Goal: Task Accomplishment & Management: Use online tool/utility

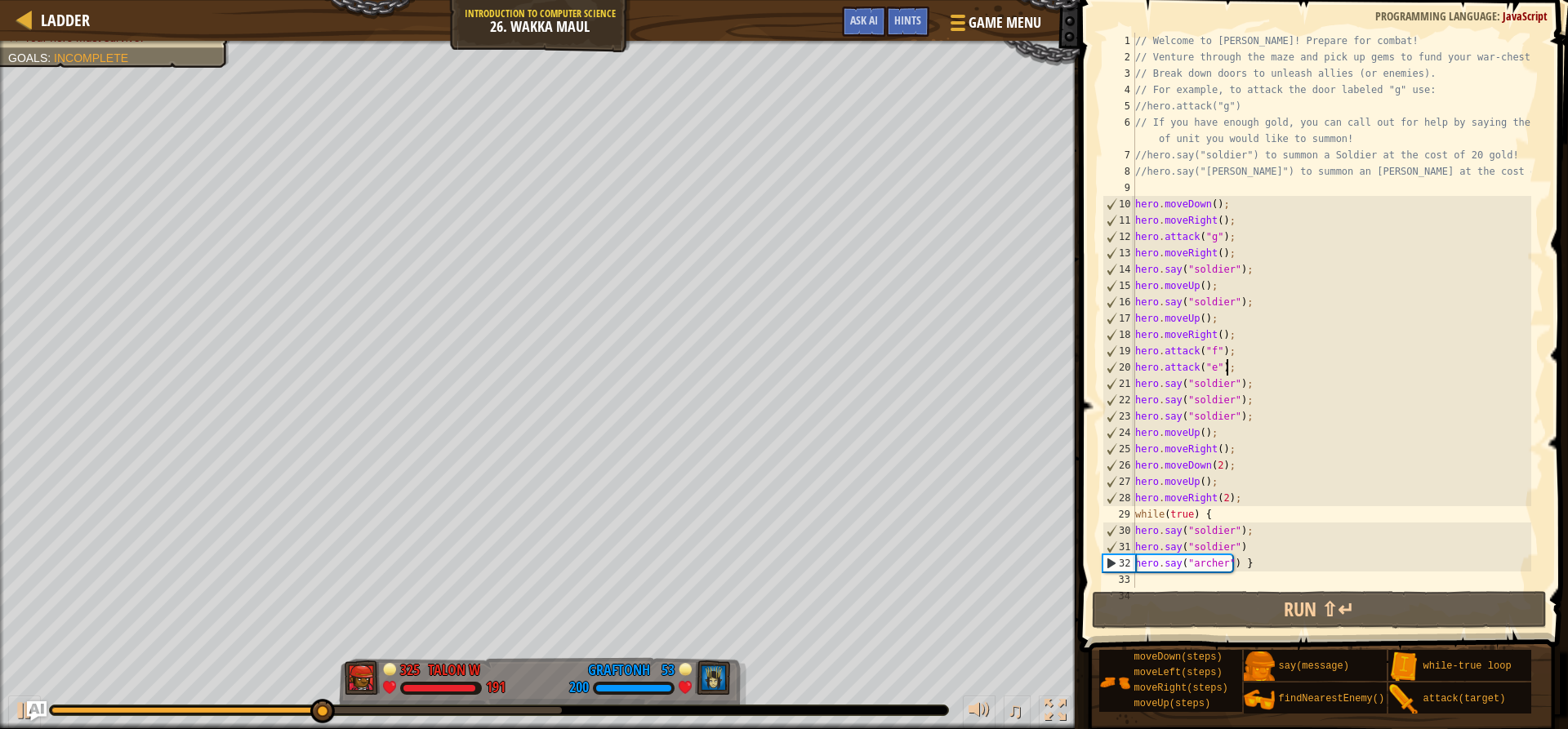
drag, startPoint x: 1229, startPoint y: 368, endPoint x: 1240, endPoint y: 365, distance: 11.4
click at [1240, 365] on div "// Welcome to Wakka Maul! Prepare for combat! // Venture through the maze and p…" at bounding box center [1331, 326] width 400 height 588
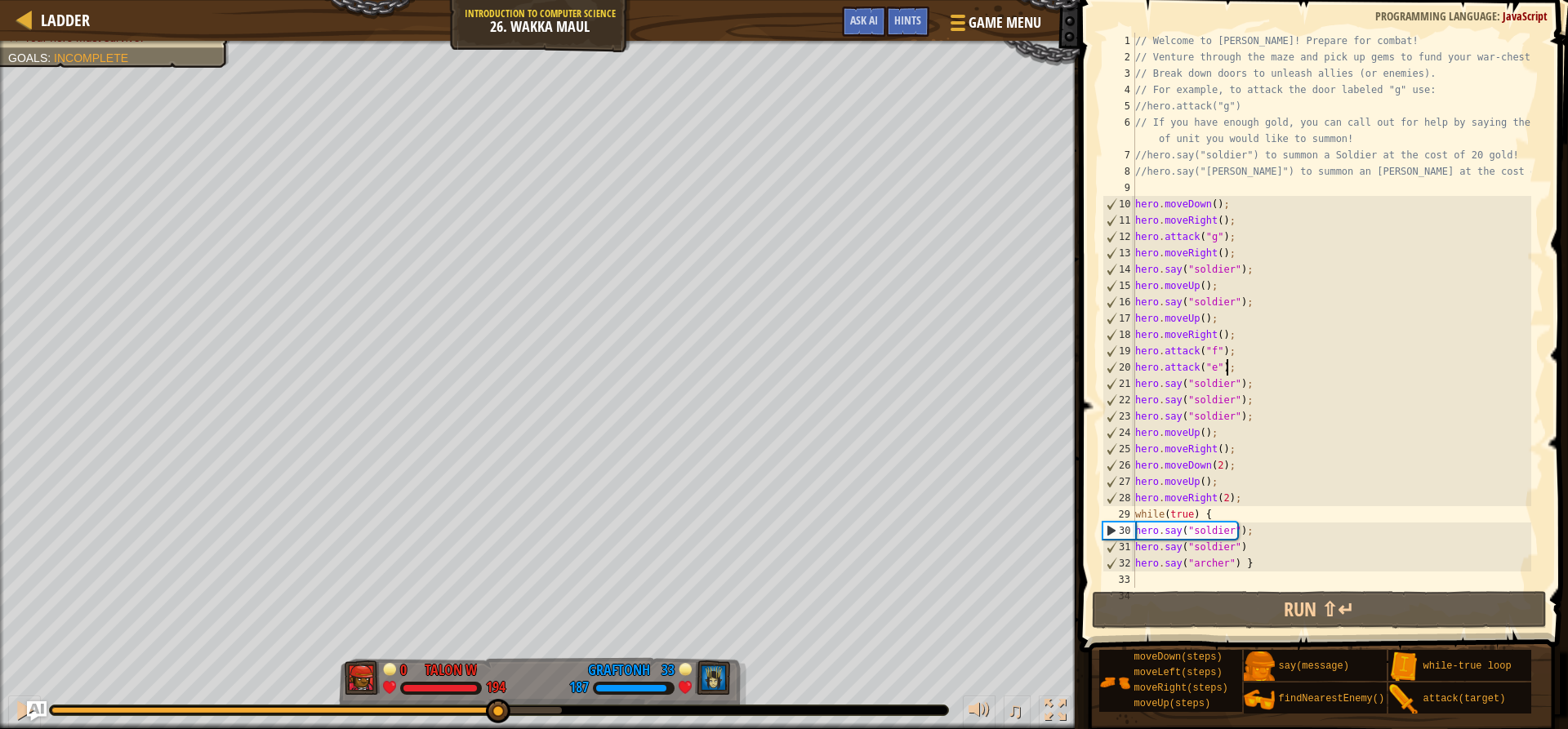
click at [496, 708] on div at bounding box center [274, 711] width 445 height 7
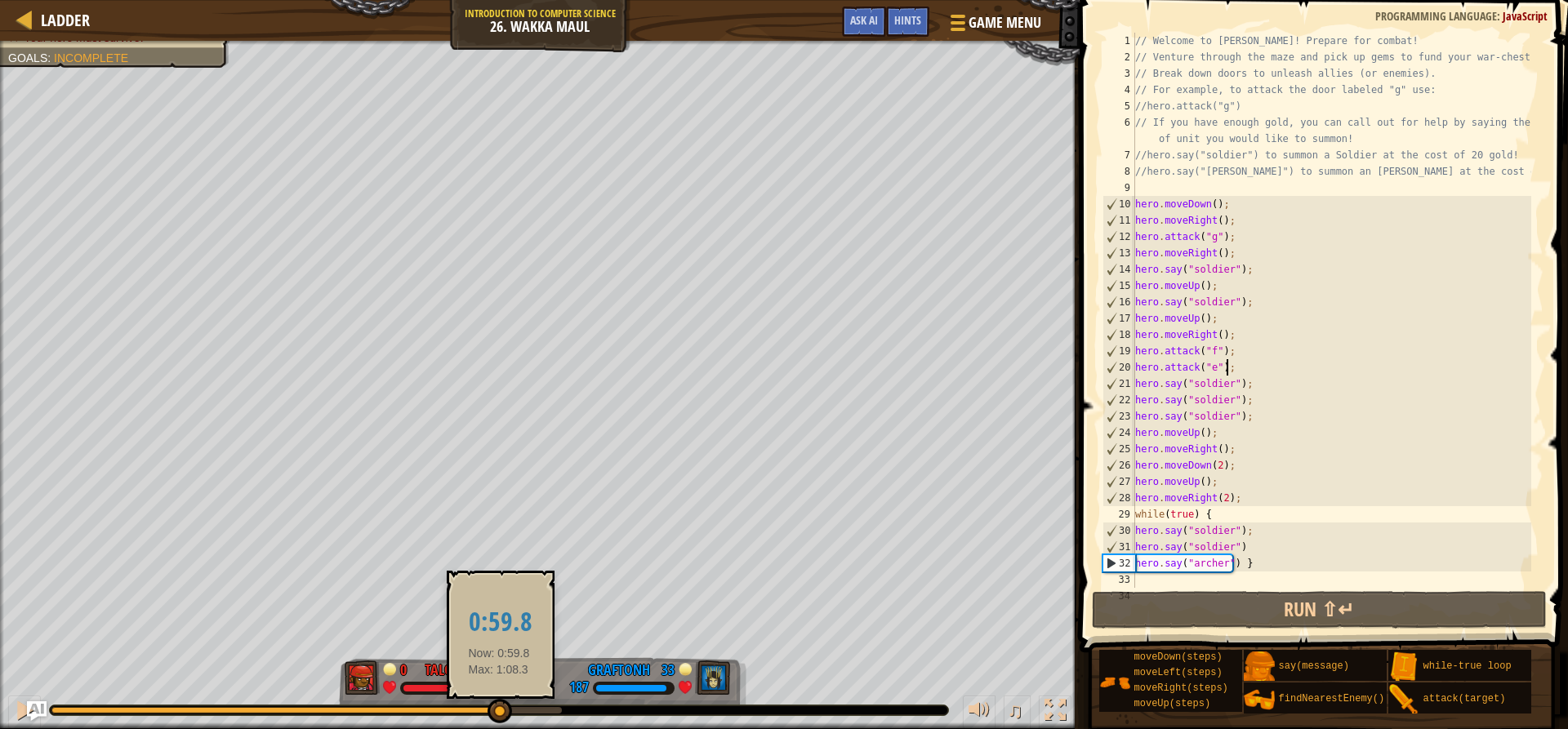
click at [499, 710] on div at bounding box center [499, 711] width 24 height 24
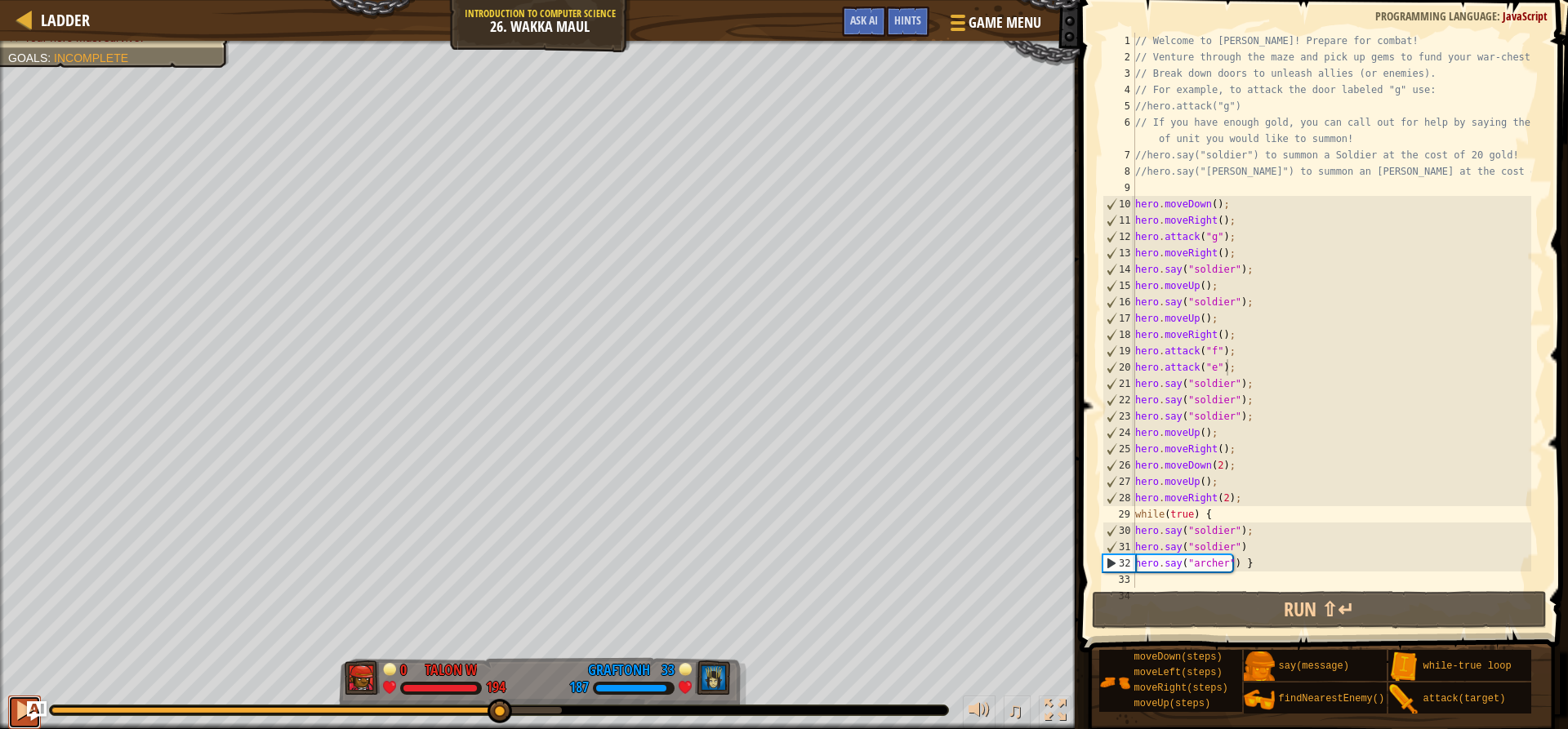
click at [19, 713] on div at bounding box center [24, 710] width 21 height 21
click at [1241, 500] on div "// Welcome to Wakka Maul! Prepare for combat! // Venture through the maze and p…" at bounding box center [1331, 326] width 400 height 588
type textarea "hero.moveRight(2);"
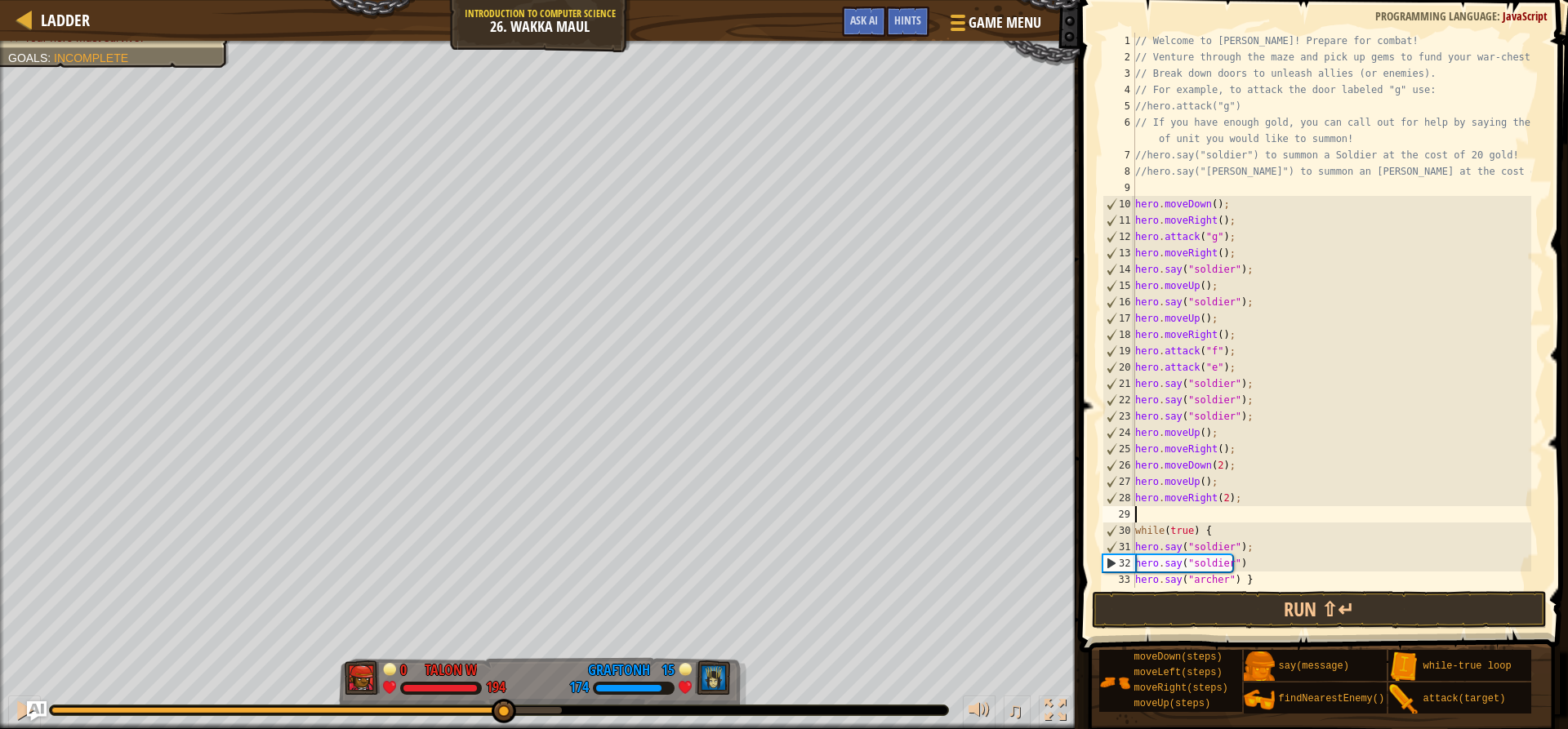
type textarea "h"
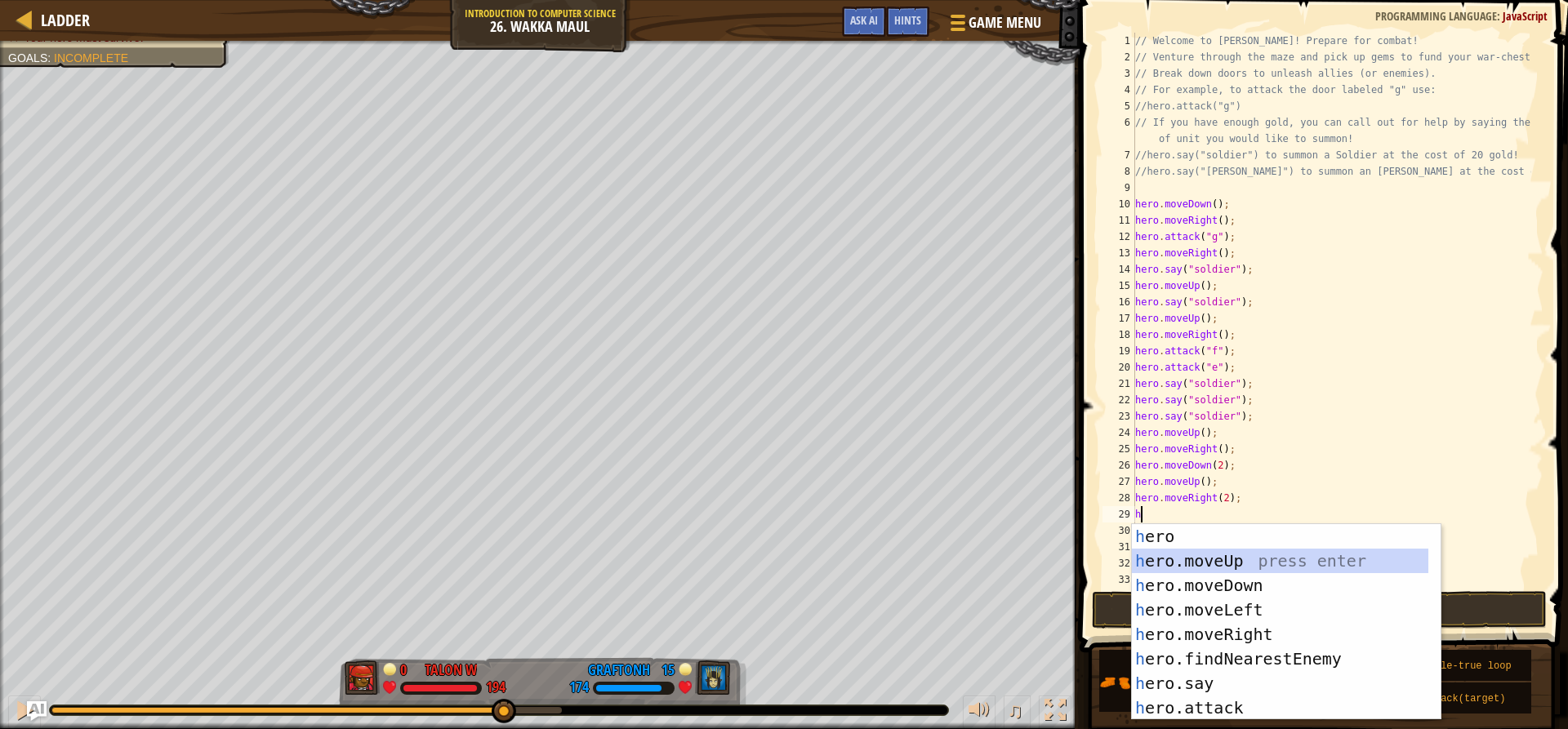
click at [1214, 562] on div "h ero press enter h ero.moveUp press enter h ero.moveDown press enter h ero.mov…" at bounding box center [1280, 646] width 297 height 245
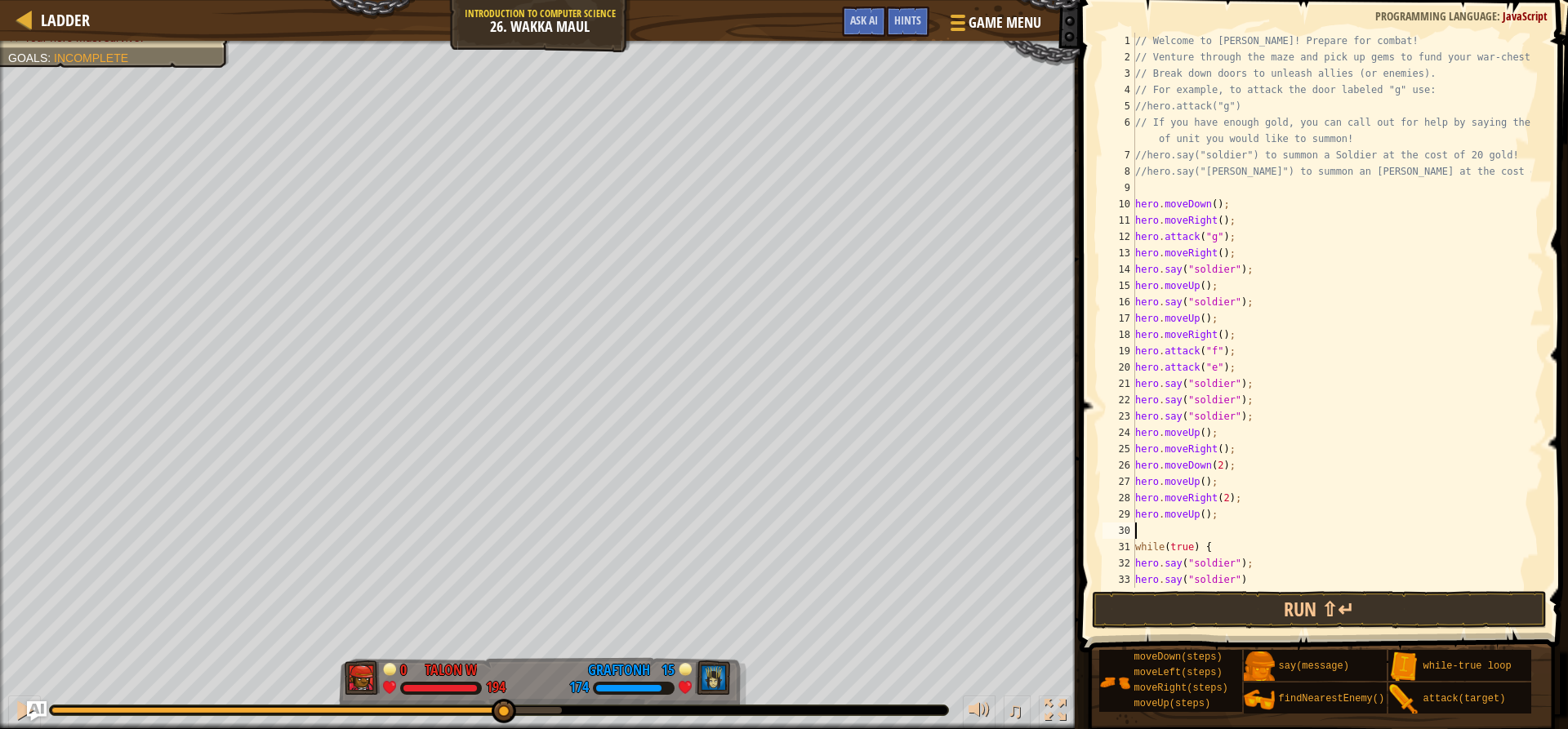
type textarea "h"
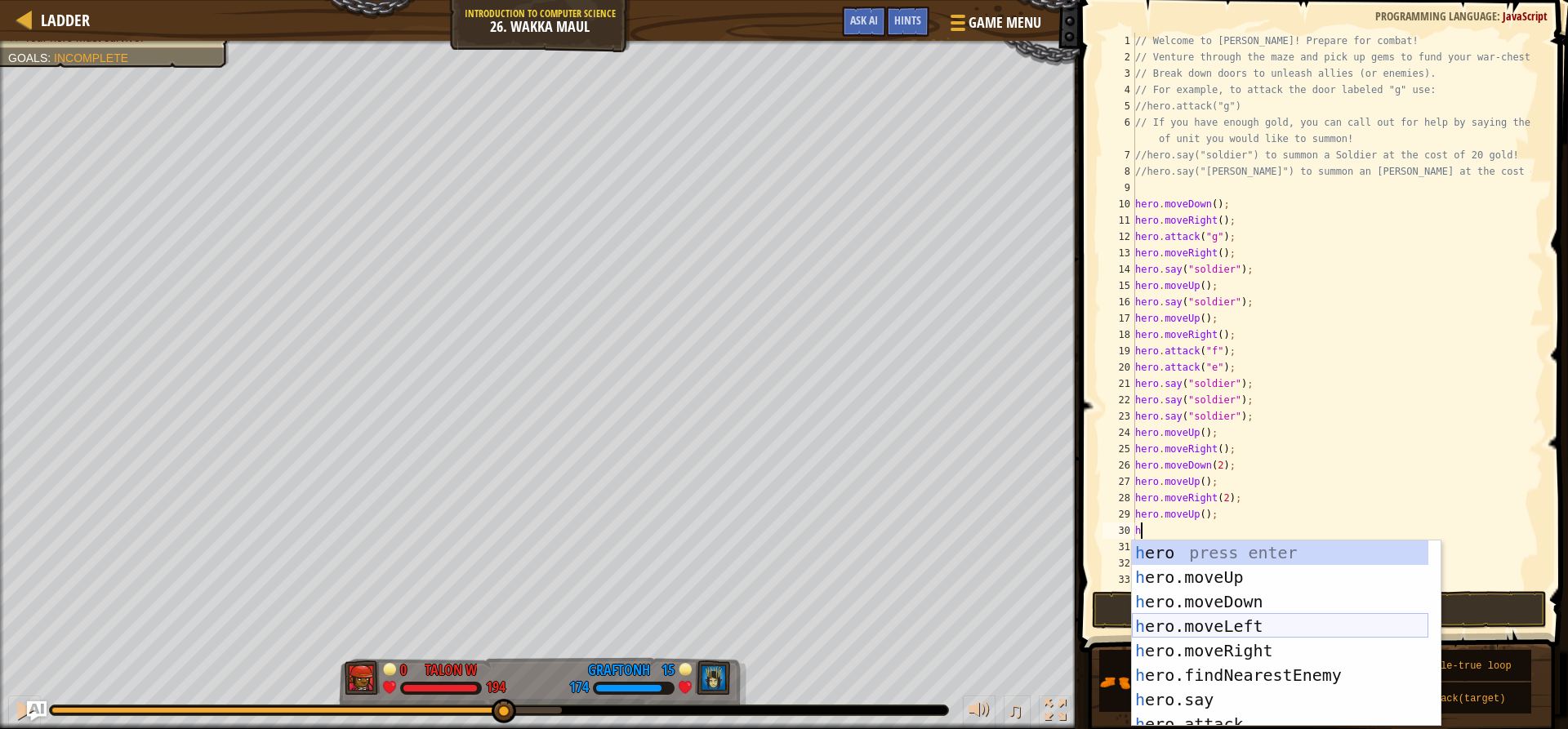
click at [1227, 620] on div "h ero press enter h ero.moveUp press enter h ero.moveDown press enter h ero.mov…" at bounding box center [1280, 658] width 297 height 235
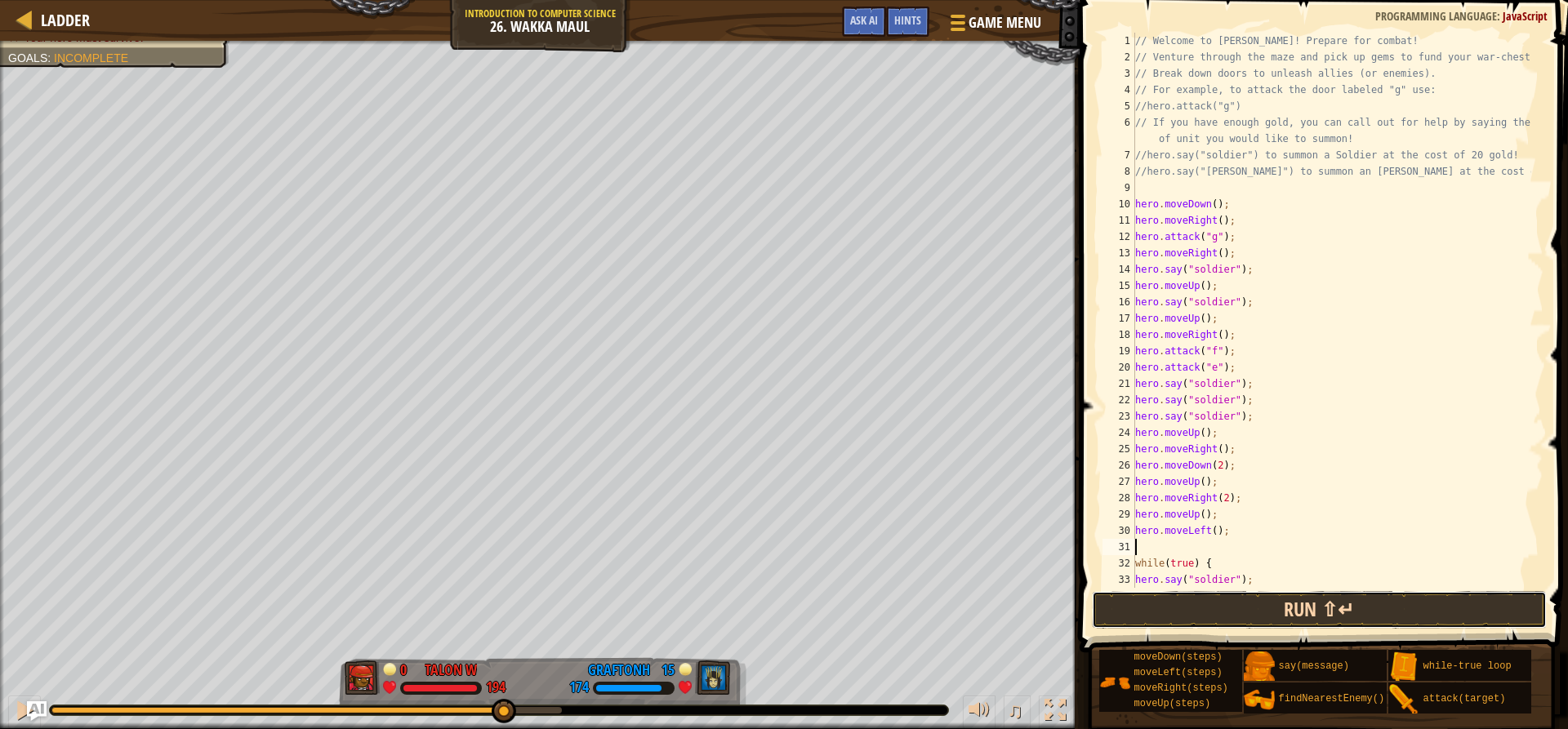
click at [1268, 618] on button "Run ⇧↵" at bounding box center [1318, 609] width 454 height 38
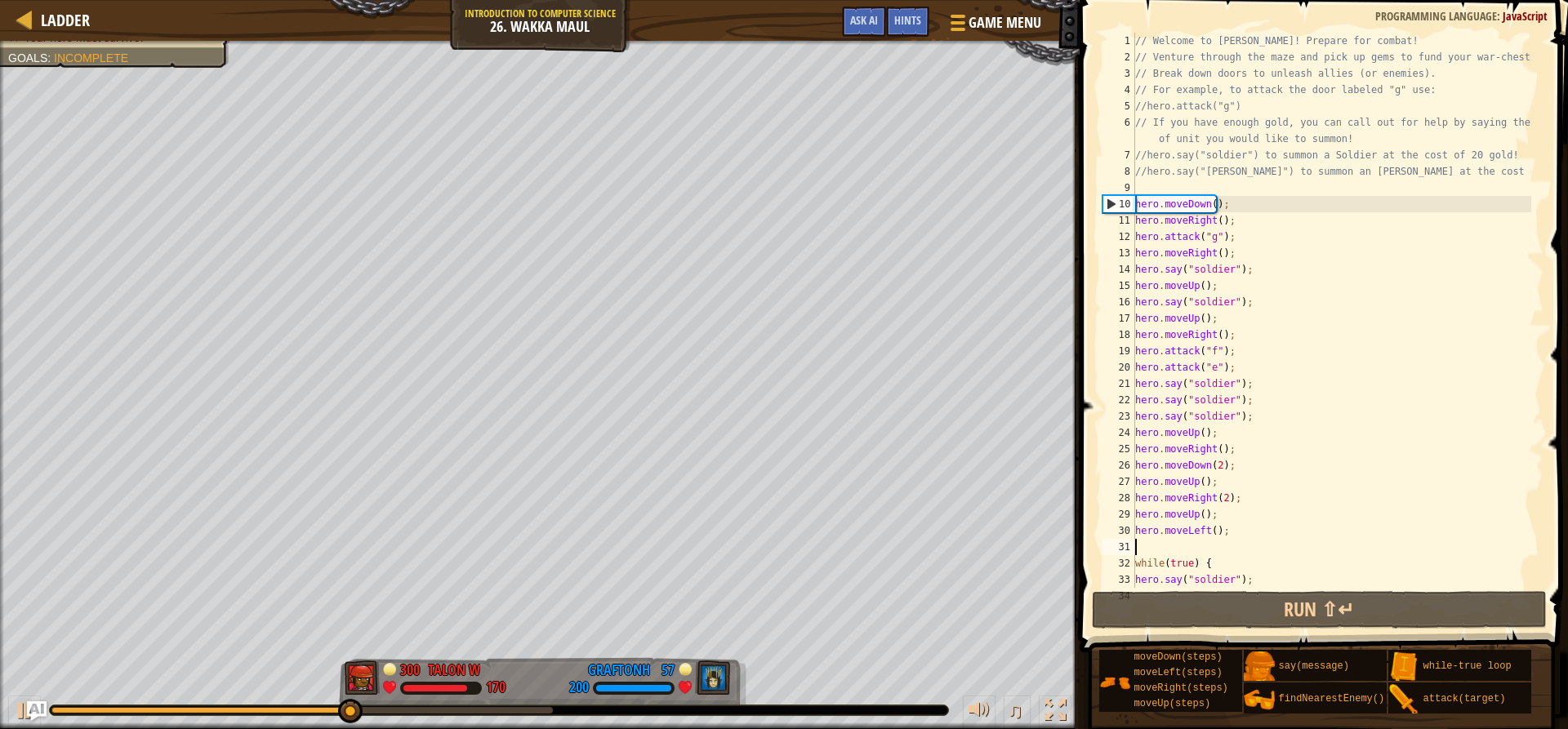
type textarea "h"
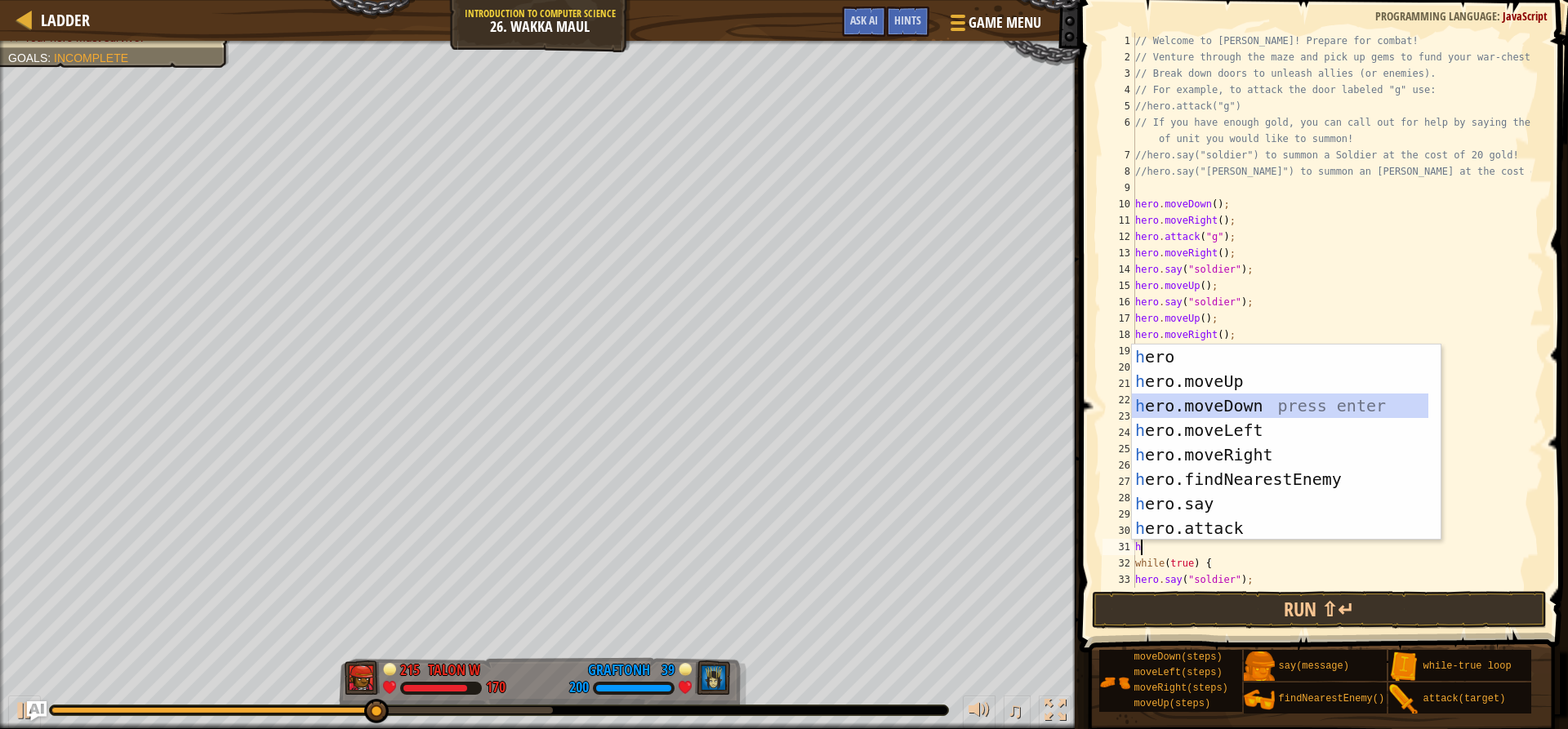
click at [1209, 407] on div "h ero press enter h ero.moveUp press enter h ero.moveDown press enter h ero.mov…" at bounding box center [1280, 466] width 297 height 245
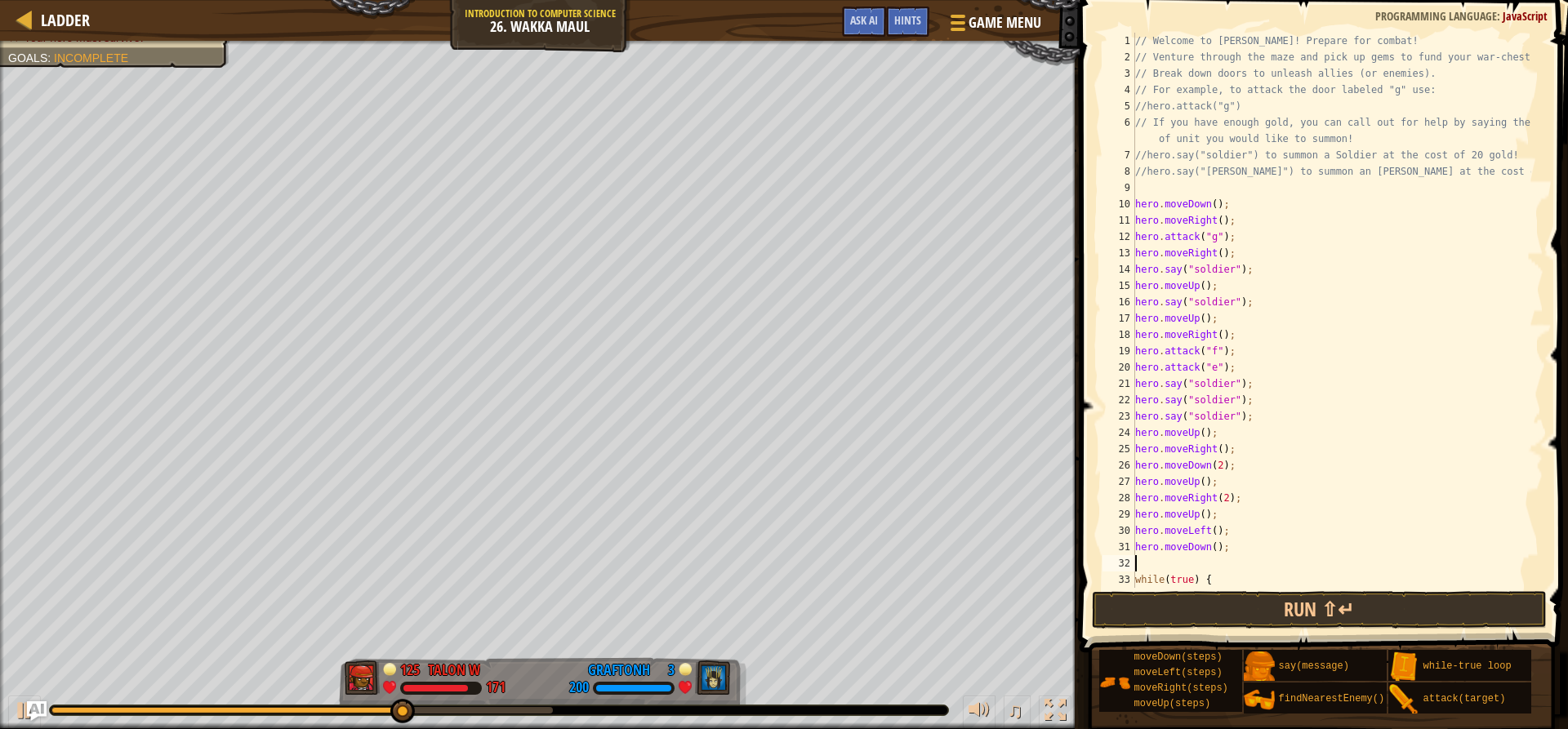
type textarea "h"
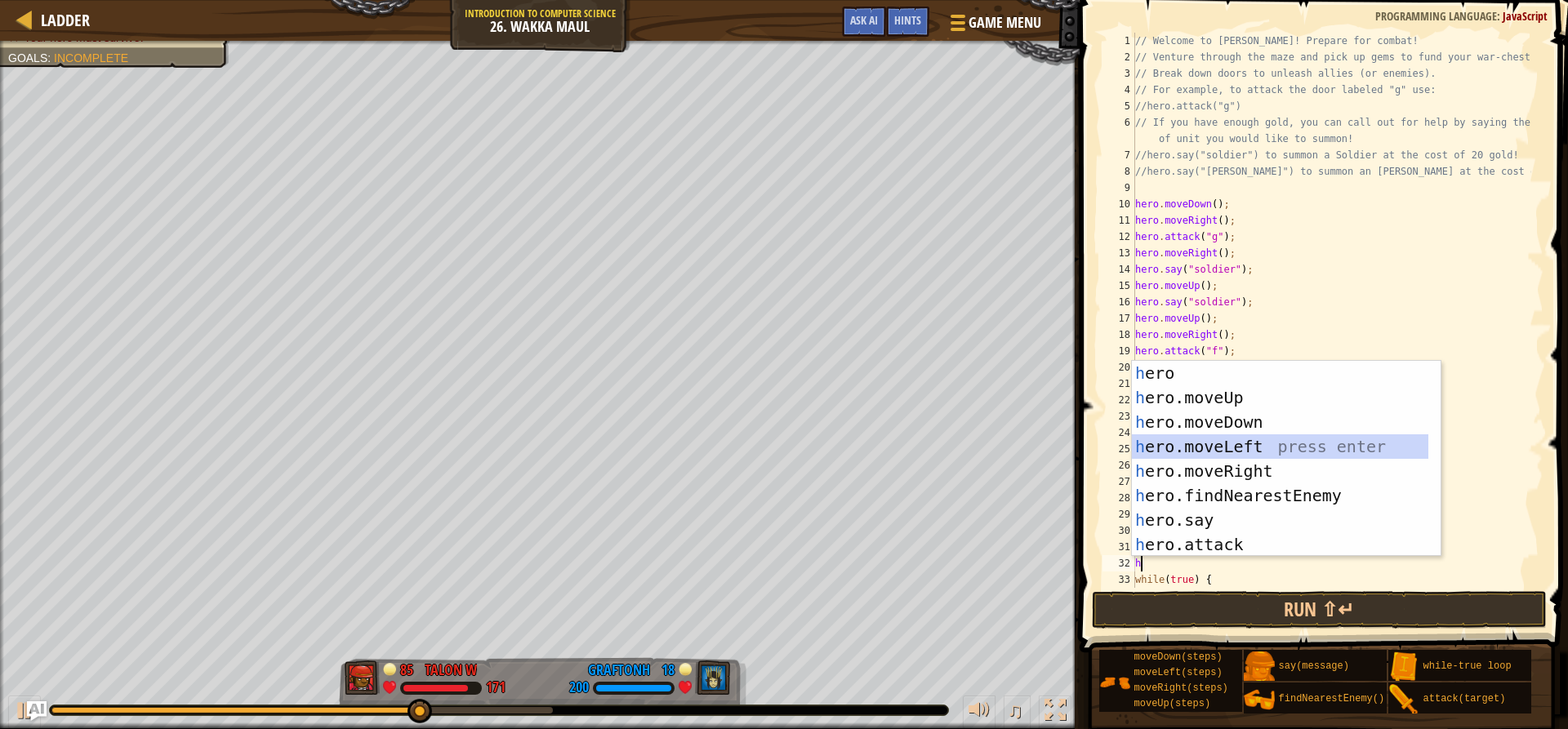
click at [1199, 446] on div "h ero press enter h ero.moveUp press enter h ero.moveDown press enter h ero.mov…" at bounding box center [1280, 483] width 297 height 245
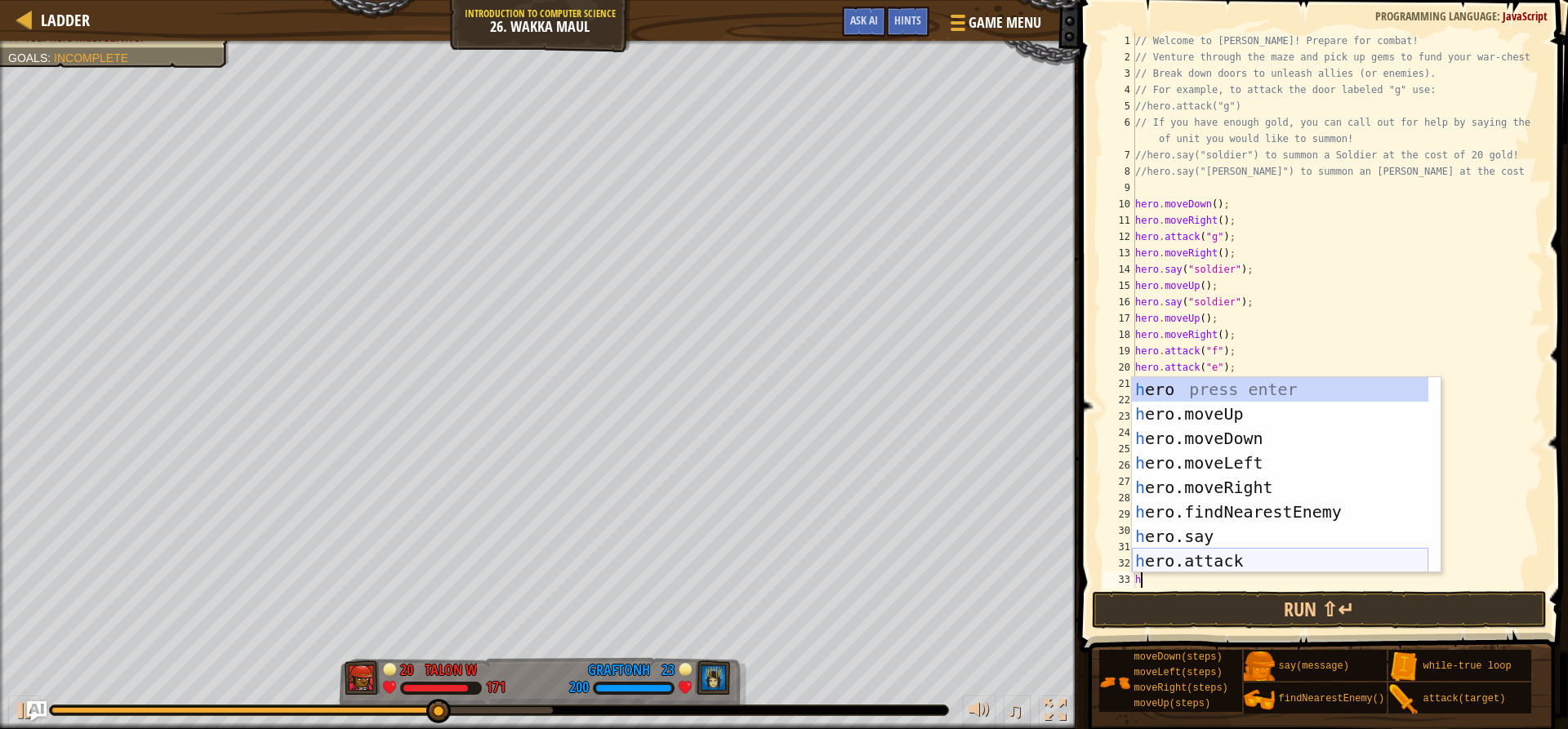
click at [1204, 560] on div "h ero press enter h ero.moveUp press enter h ero.moveDown press enter h ero.mov…" at bounding box center [1280, 499] width 297 height 245
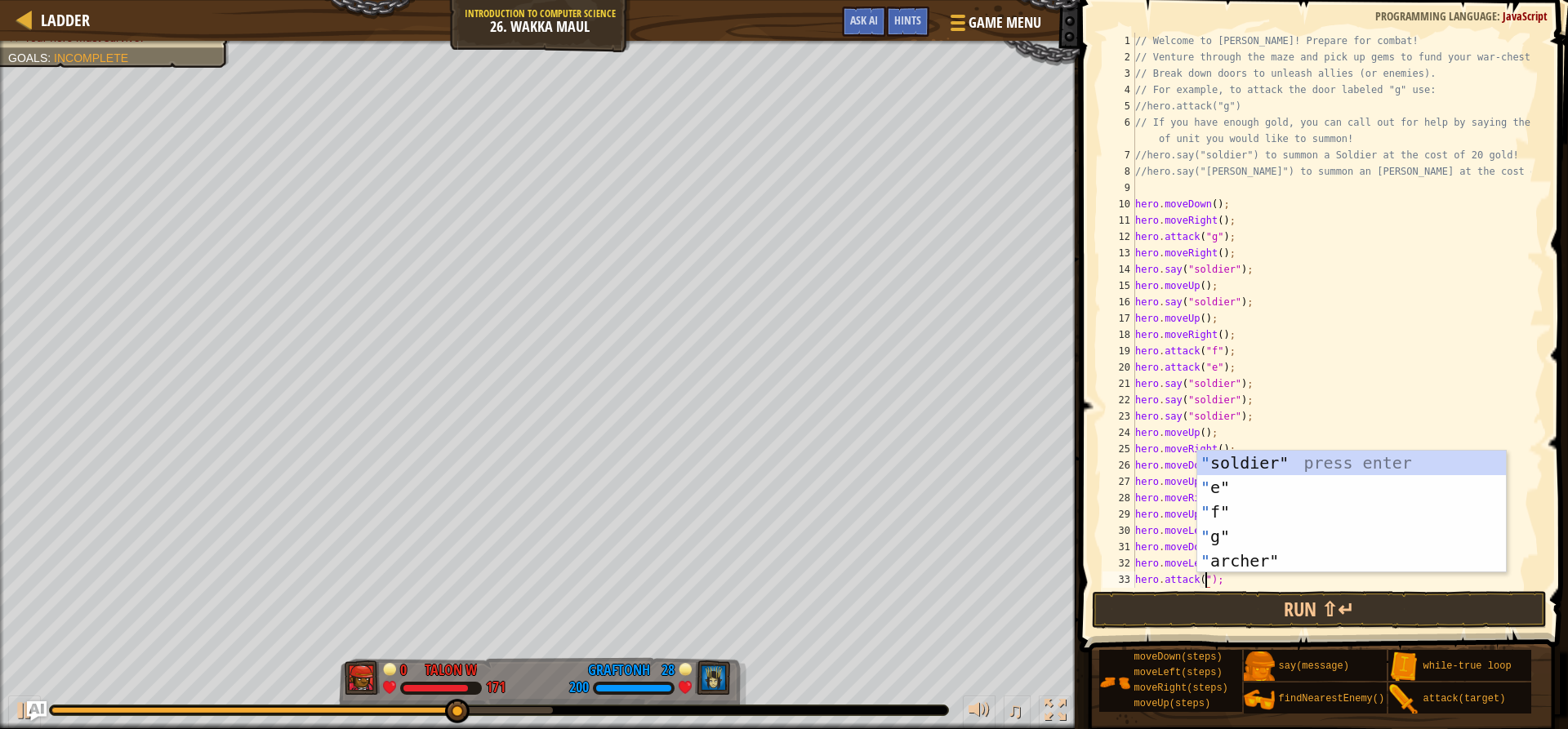
scroll to position [8, 7]
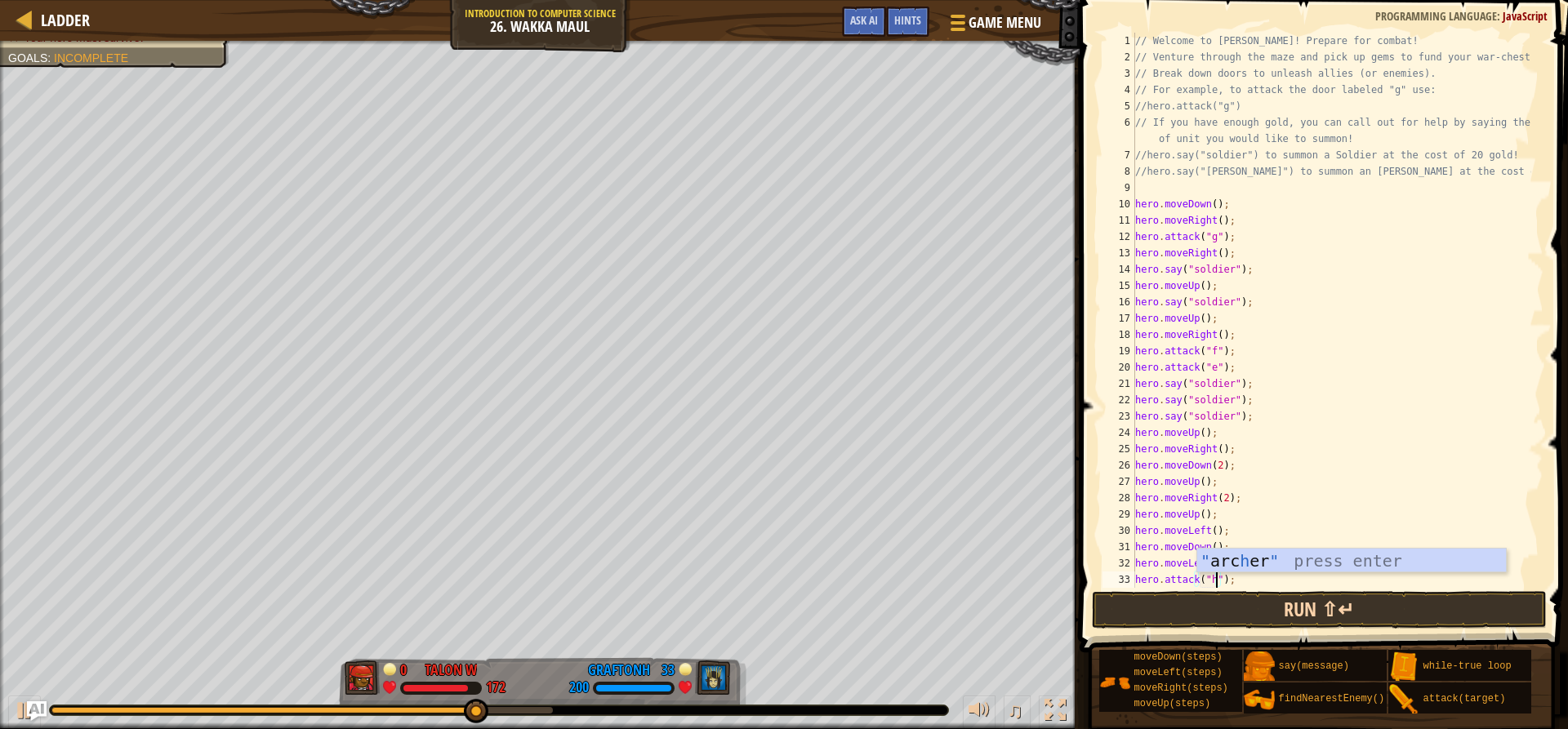
type textarea "hero.attack("h");"
click at [1225, 619] on button "Run ⇧↵" at bounding box center [1318, 609] width 454 height 38
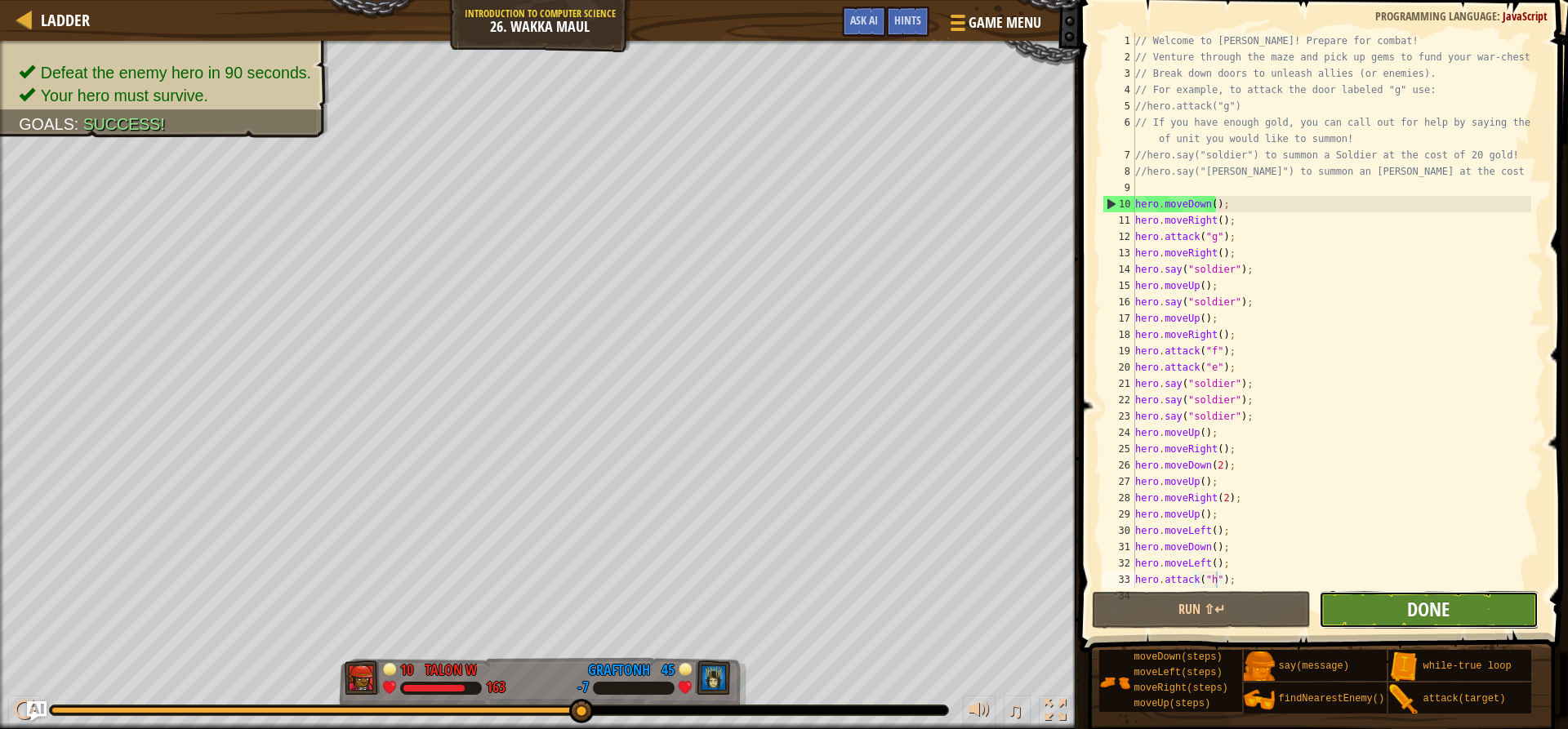
click at [1415, 610] on span "Done" at bounding box center [1428, 609] width 43 height 26
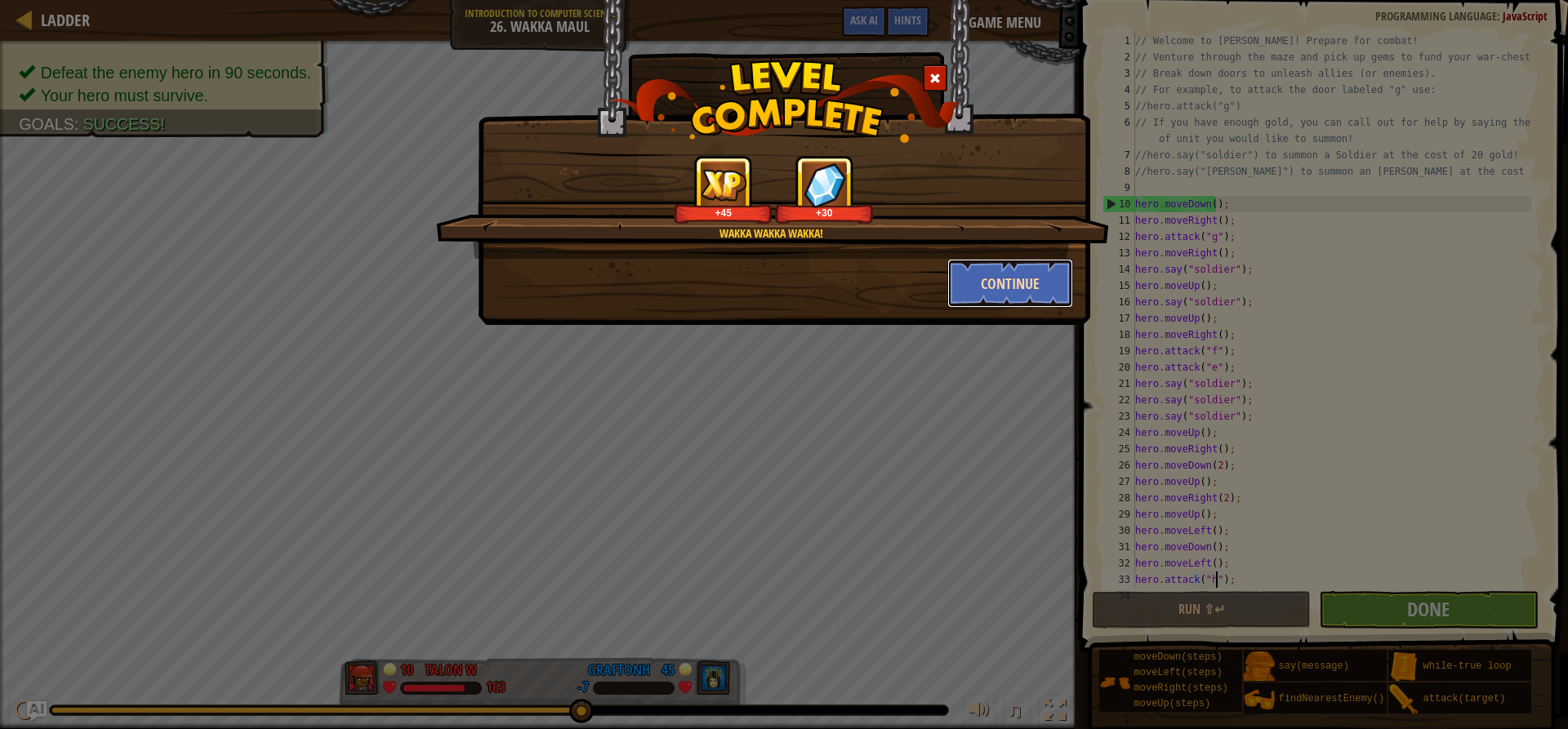
click at [995, 278] on button "Continue" at bounding box center [1010, 283] width 126 height 49
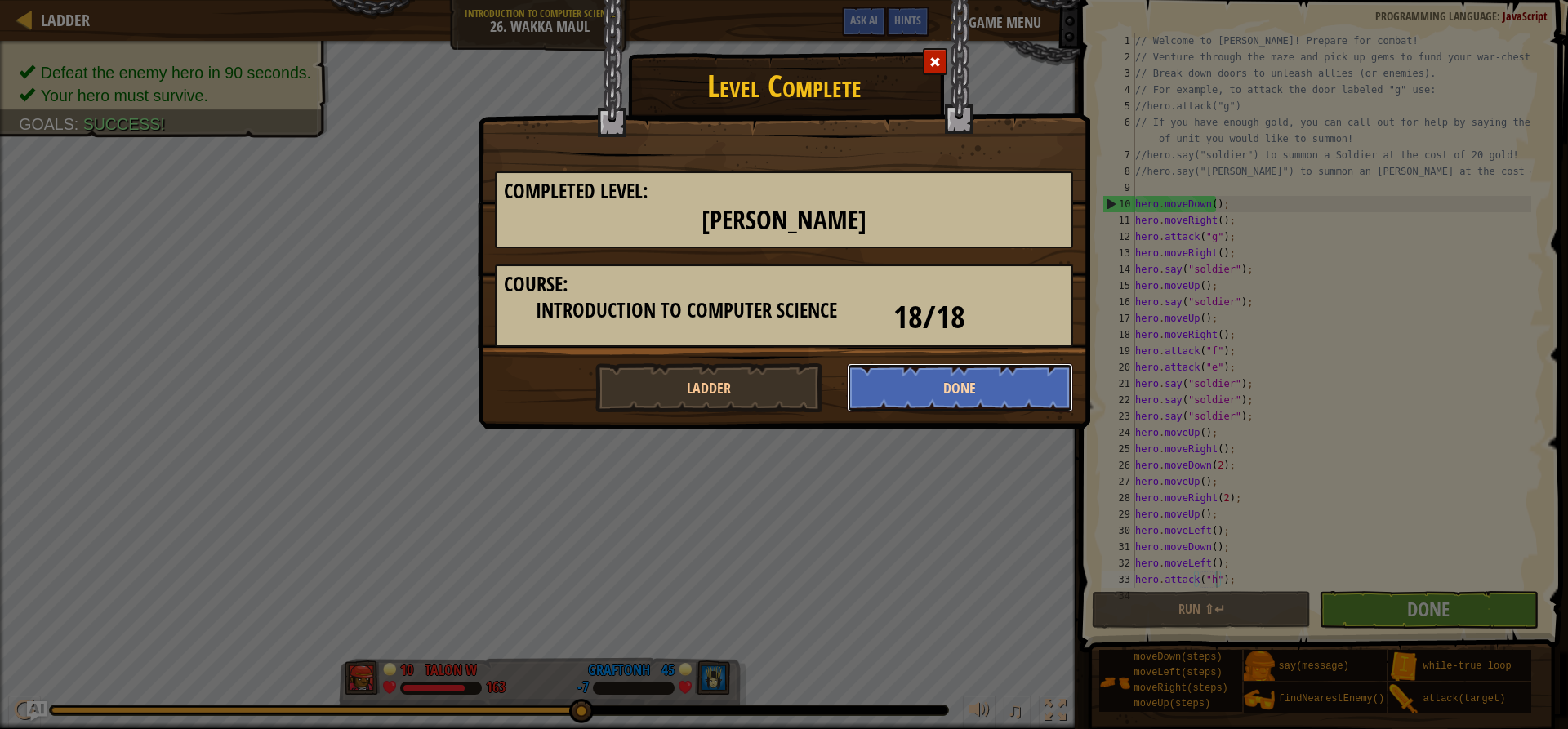
click at [977, 393] on button "Done" at bounding box center [960, 388] width 227 height 49
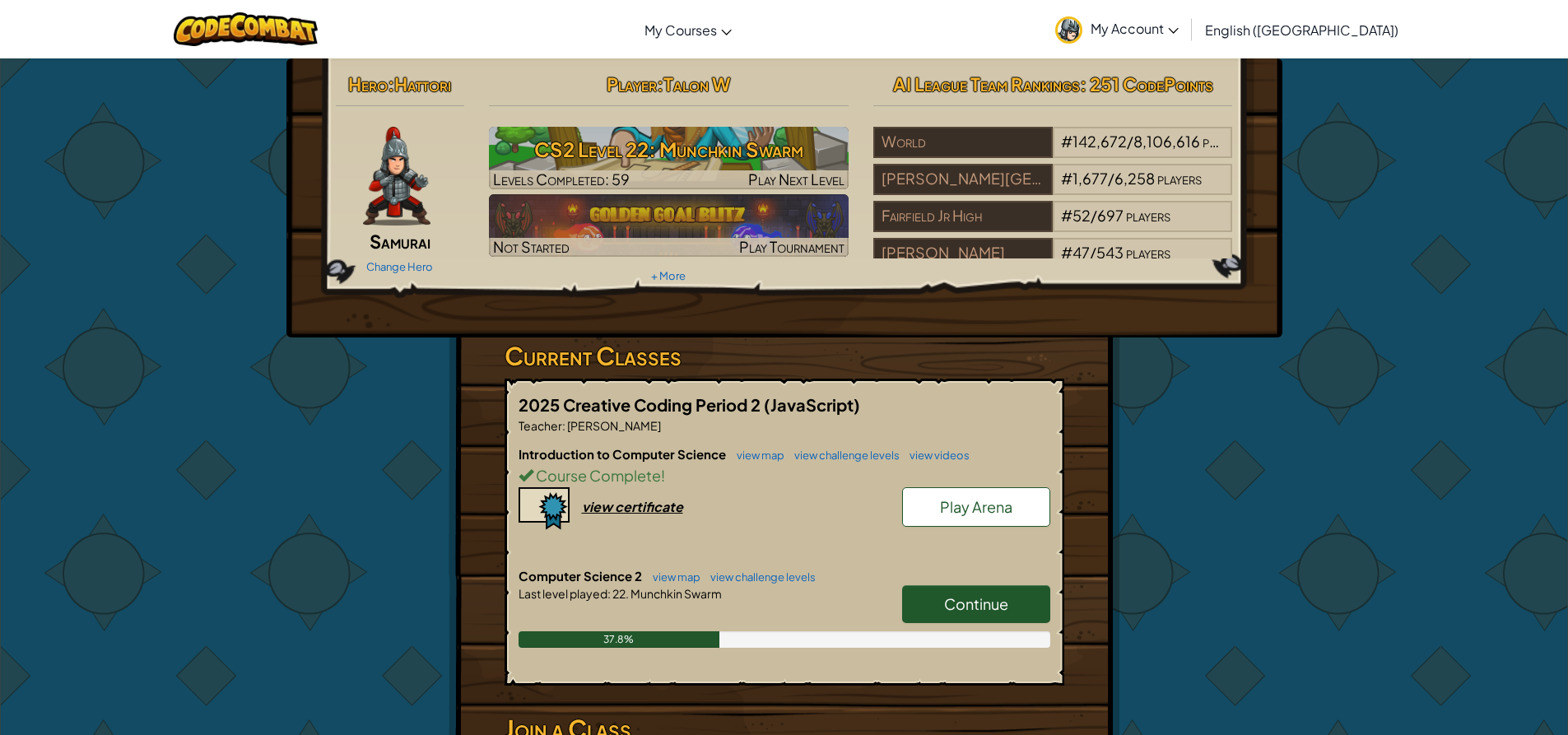
click at [978, 497] on span "Play Arena" at bounding box center [977, 507] width 72 height 19
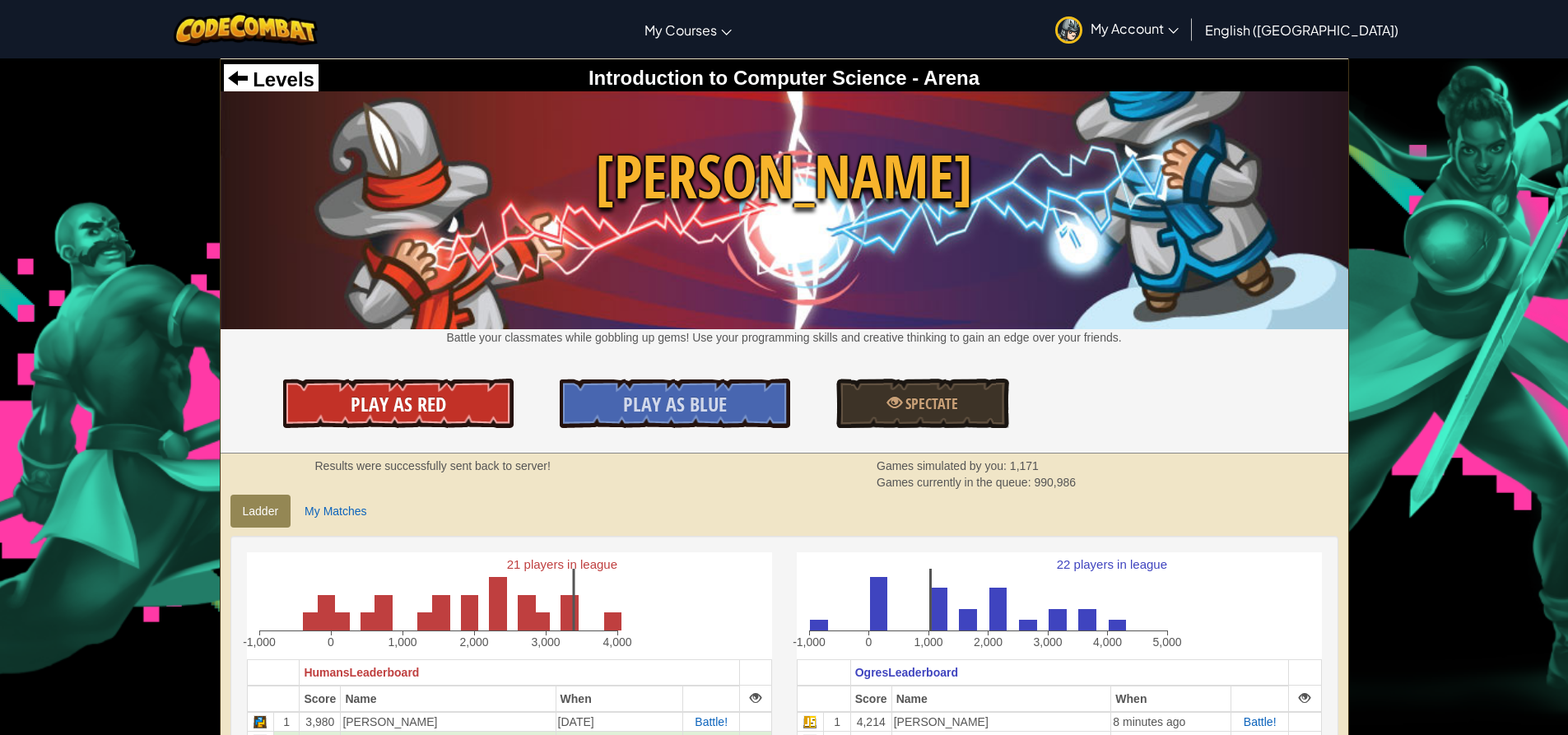
click at [477, 415] on link "Play As Red" at bounding box center [399, 403] width 231 height 50
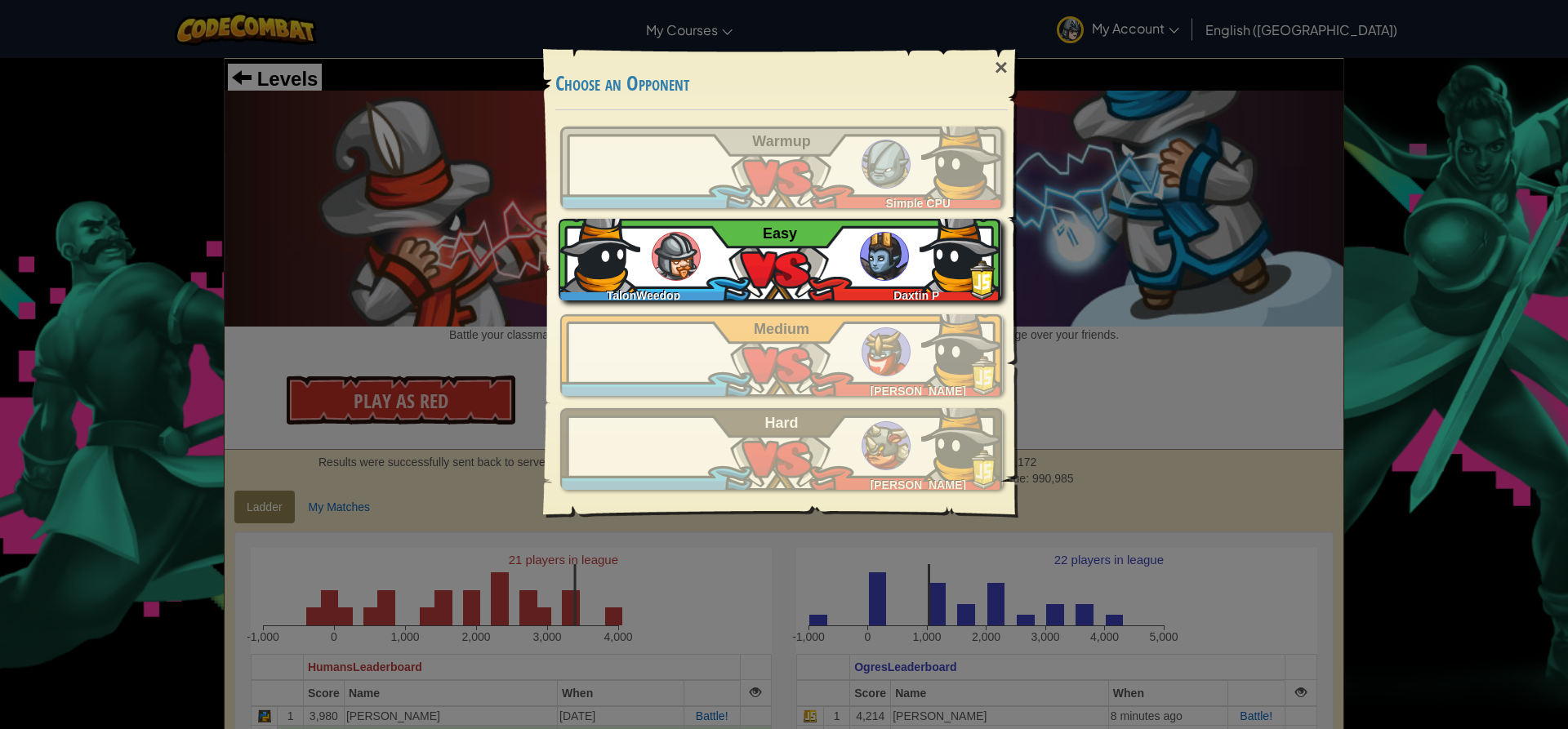
click at [901, 253] on img at bounding box center [884, 256] width 49 height 49
